Goal: Task Accomplishment & Management: Use online tool/utility

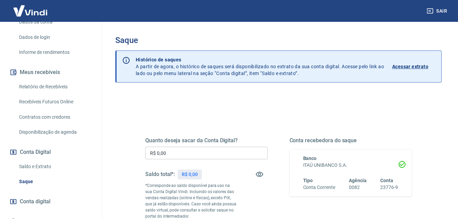
scroll to position [136, 0]
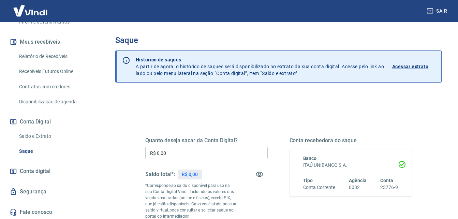
click at [48, 54] on link "Relatório de Recebíveis" at bounding box center [54, 56] width 77 height 14
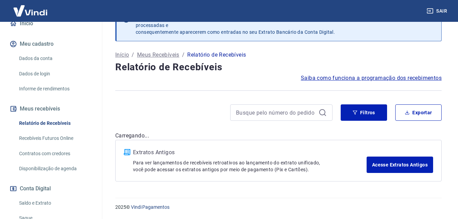
scroll to position [69, 0]
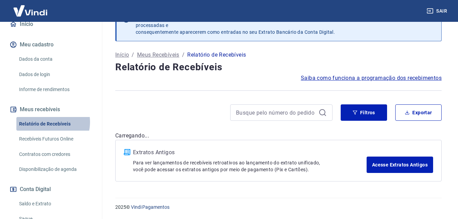
click at [45, 121] on link "Relatório de Recebíveis" at bounding box center [54, 124] width 77 height 14
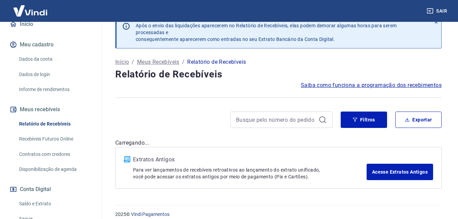
scroll to position [21, 0]
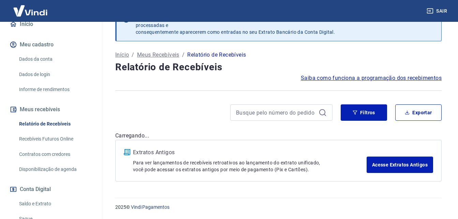
click at [57, 119] on link "Relatório de Recebíveis" at bounding box center [54, 124] width 77 height 14
click at [53, 136] on link "Recebíveis Futuros Online" at bounding box center [54, 139] width 77 height 14
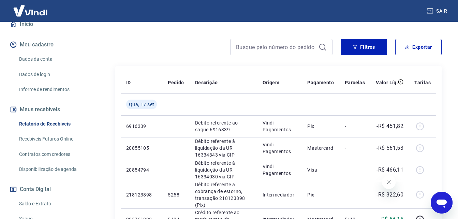
scroll to position [123, 0]
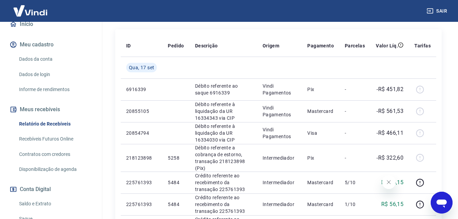
click at [389, 182] on icon "Fechar mensagem da empresa" at bounding box center [388, 181] width 5 height 5
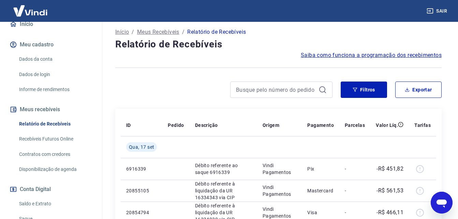
scroll to position [0, 0]
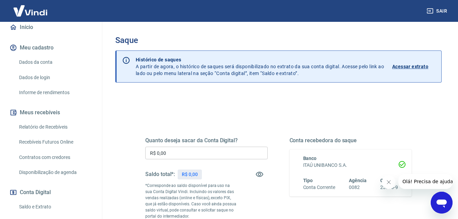
scroll to position [68, 0]
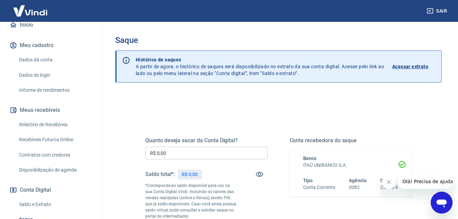
click at [35, 122] on link "Relatório de Recebíveis" at bounding box center [54, 125] width 77 height 14
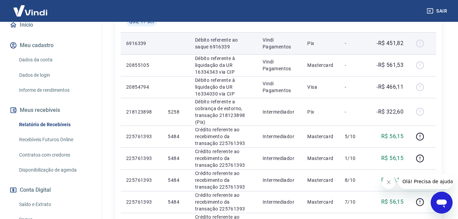
scroll to position [170, 0]
